Goal: Task Accomplishment & Management: Manage account settings

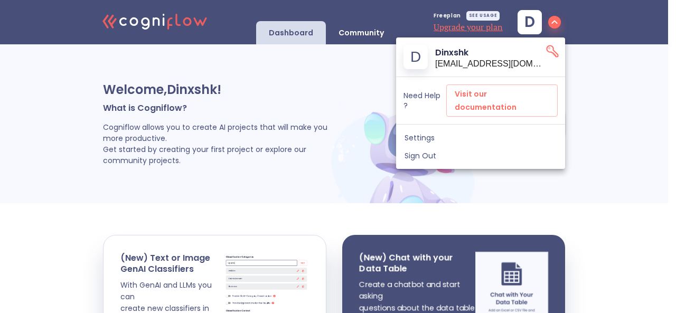
click at [410, 180] on div at bounding box center [338, 156] width 676 height 313
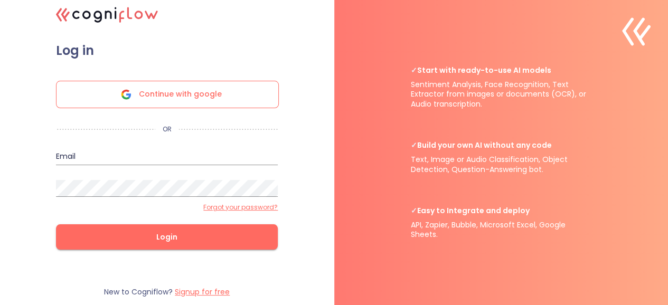
scroll to position [0, 8]
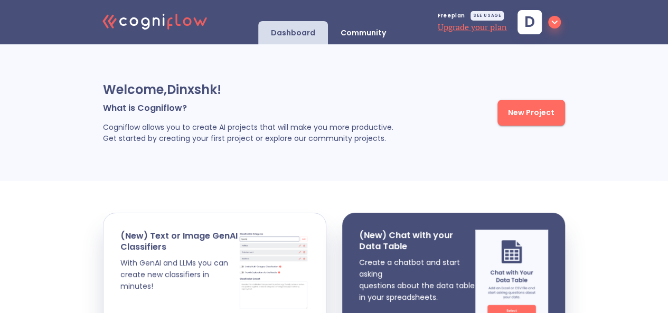
click at [543, 25] on span "D" at bounding box center [538, 22] width 43 height 24
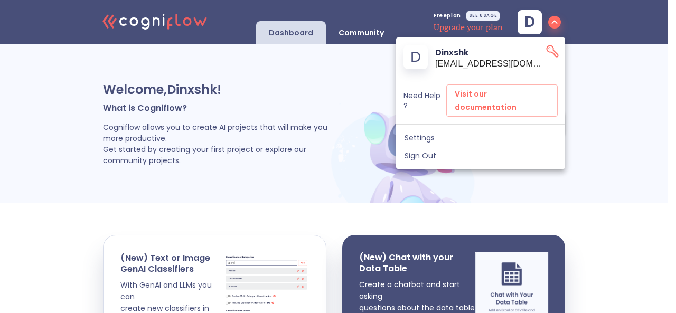
click at [479, 151] on span "Sign Out" at bounding box center [480, 156] width 152 height 10
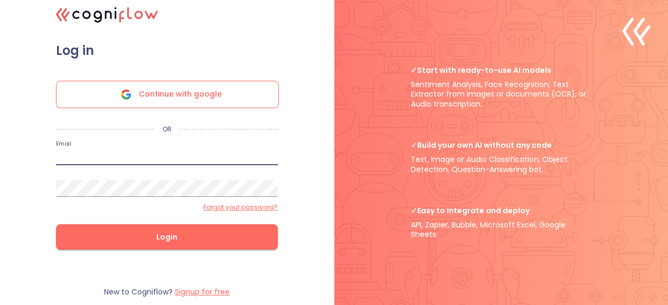
click at [145, 164] on input "email" at bounding box center [167, 156] width 222 height 17
type input "[EMAIL_ADDRESS][DOMAIN_NAME]"
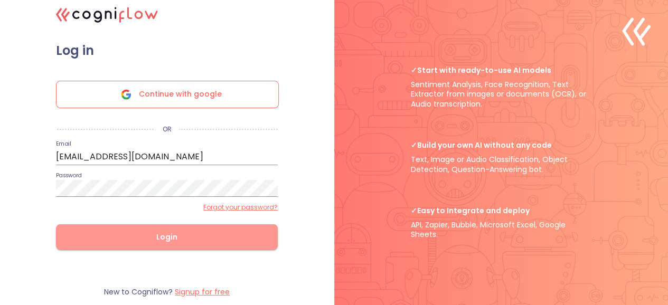
click at [163, 244] on span "Login" at bounding box center [167, 237] width 188 height 13
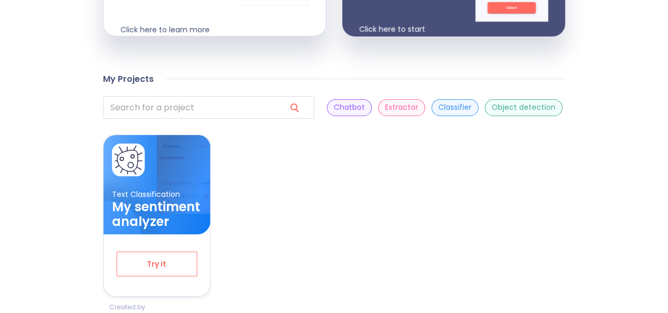
scroll to position [302, 0]
